Goal: Information Seeking & Learning: Learn about a topic

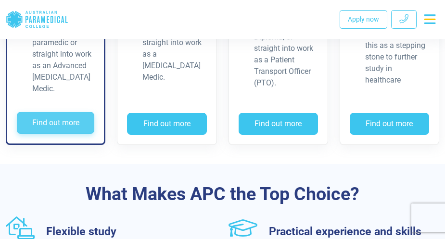
scroll to position [937, 0]
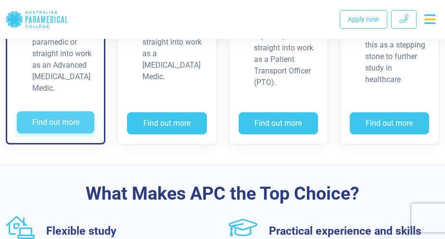
click at [46, 134] on button "Find out more" at bounding box center [55, 123] width 77 height 22
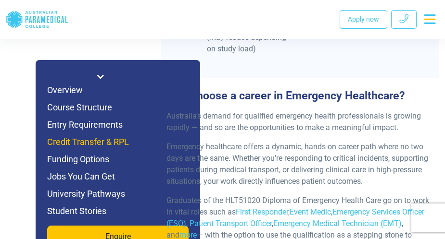
scroll to position [961, 0]
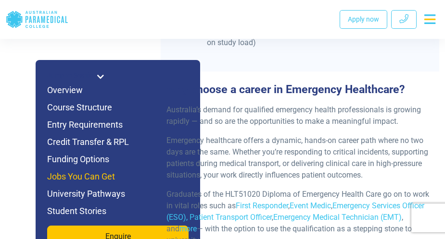
click at [88, 176] on h6 "Jobs You Can Get" at bounding box center [117, 176] width 141 height 13
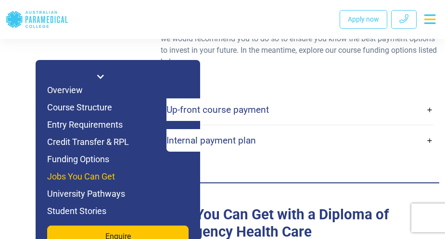
scroll to position [3455, 0]
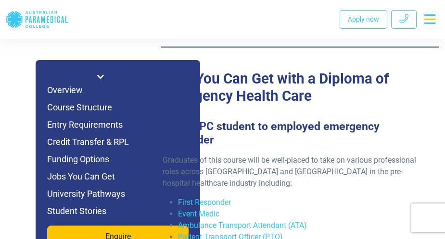
click at [344, 120] on h3 "From APC student to employed emergency responder" at bounding box center [296, 133] width 278 height 27
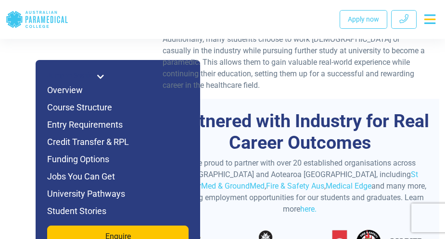
scroll to position [3791, 0]
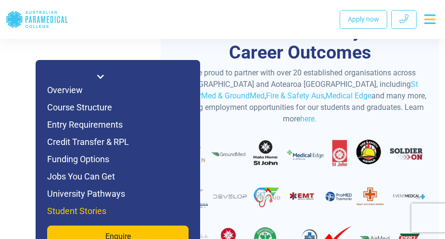
click at [73, 216] on h6 "Student Stories" at bounding box center [117, 211] width 141 height 13
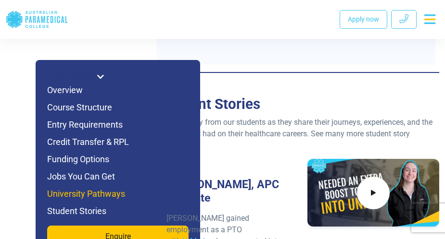
scroll to position [4439, 0]
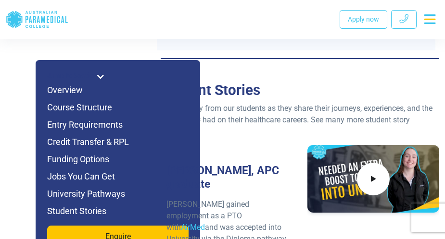
click at [262, 206] on div "Shannon, APC graduate Shannon gained employment as a PTO with AirMed and was ac…" at bounding box center [227, 214] width 132 height 138
click at [367, 161] on span at bounding box center [373, 179] width 36 height 36
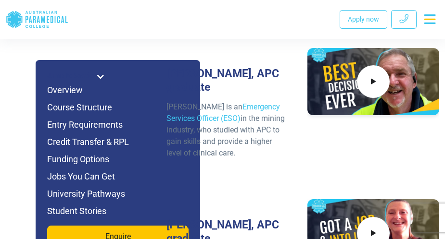
scroll to position [4679, 0]
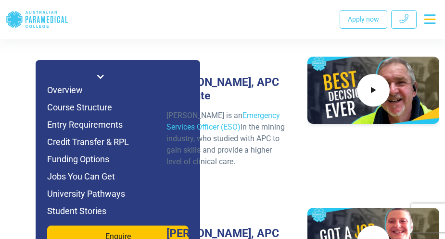
click at [101, 79] on icon at bounding box center [100, 77] width 7 height 8
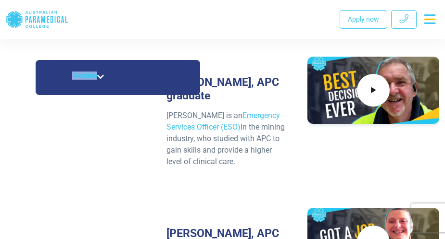
drag, startPoint x: 130, startPoint y: 63, endPoint x: 71, endPoint y: 83, distance: 62.6
click at [71, 83] on div "Jump to Section Overview Course Structure Entry Requirements Credit Transfer & …" at bounding box center [118, 77] width 164 height 35
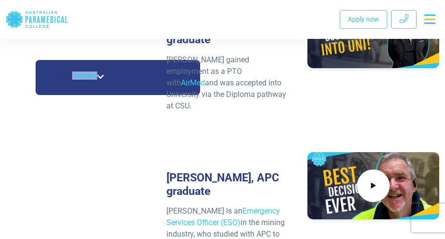
scroll to position [4583, 0]
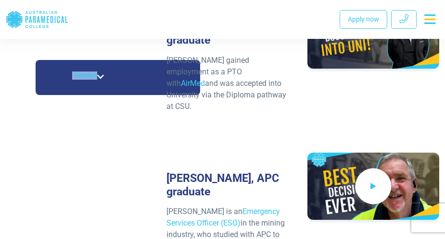
click at [366, 169] on span at bounding box center [373, 187] width 36 height 36
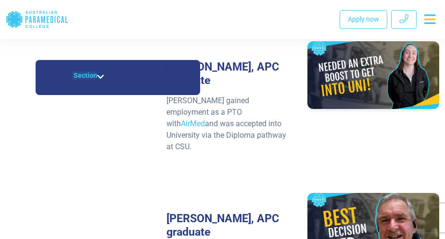
scroll to position [4535, 0]
